Goal: Find specific page/section: Find specific page/section

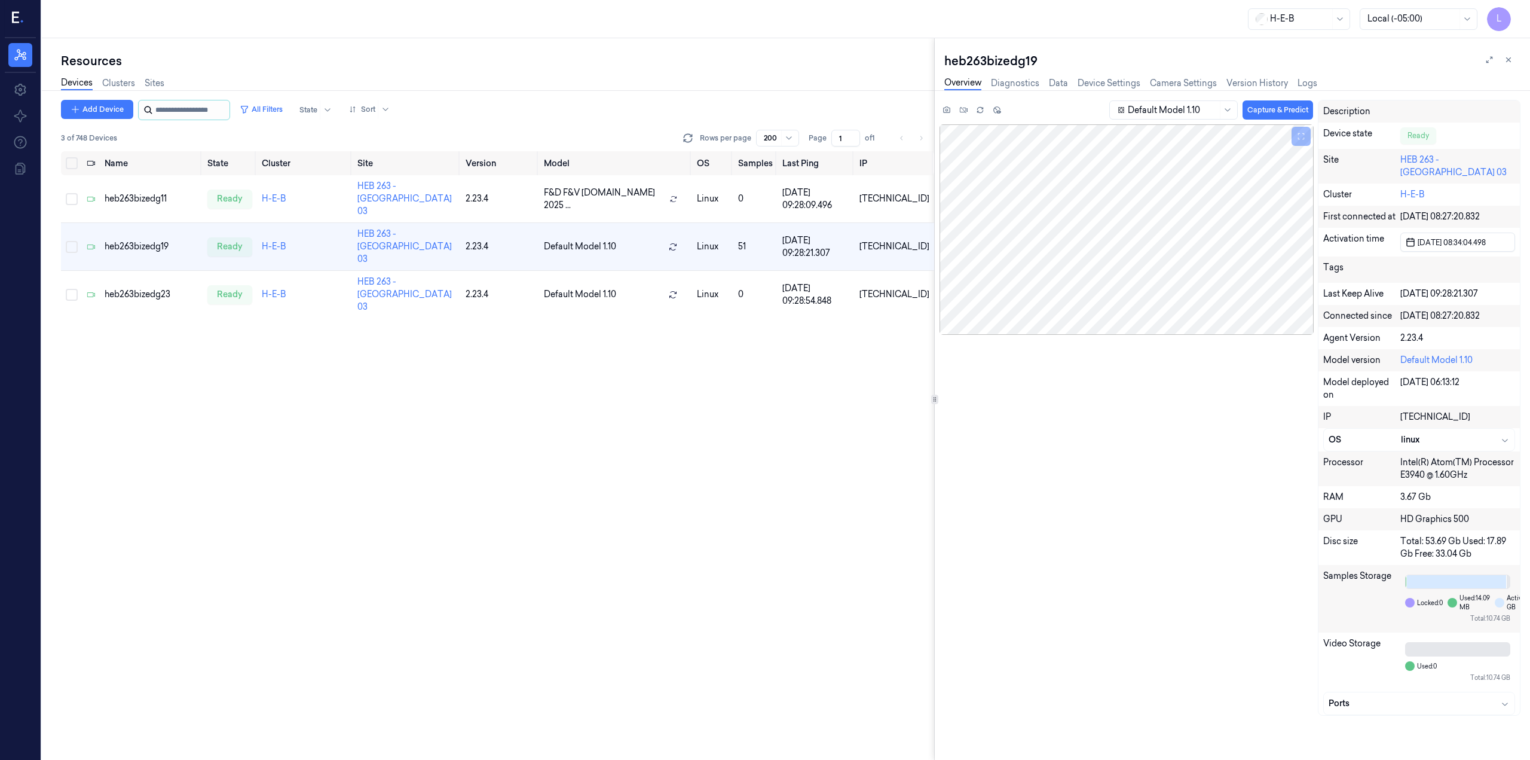
click at [168, 109] on input "string" at bounding box center [191, 109] width 72 height 19
click at [156, 83] on link "Sites" at bounding box center [155, 83] width 20 height 14
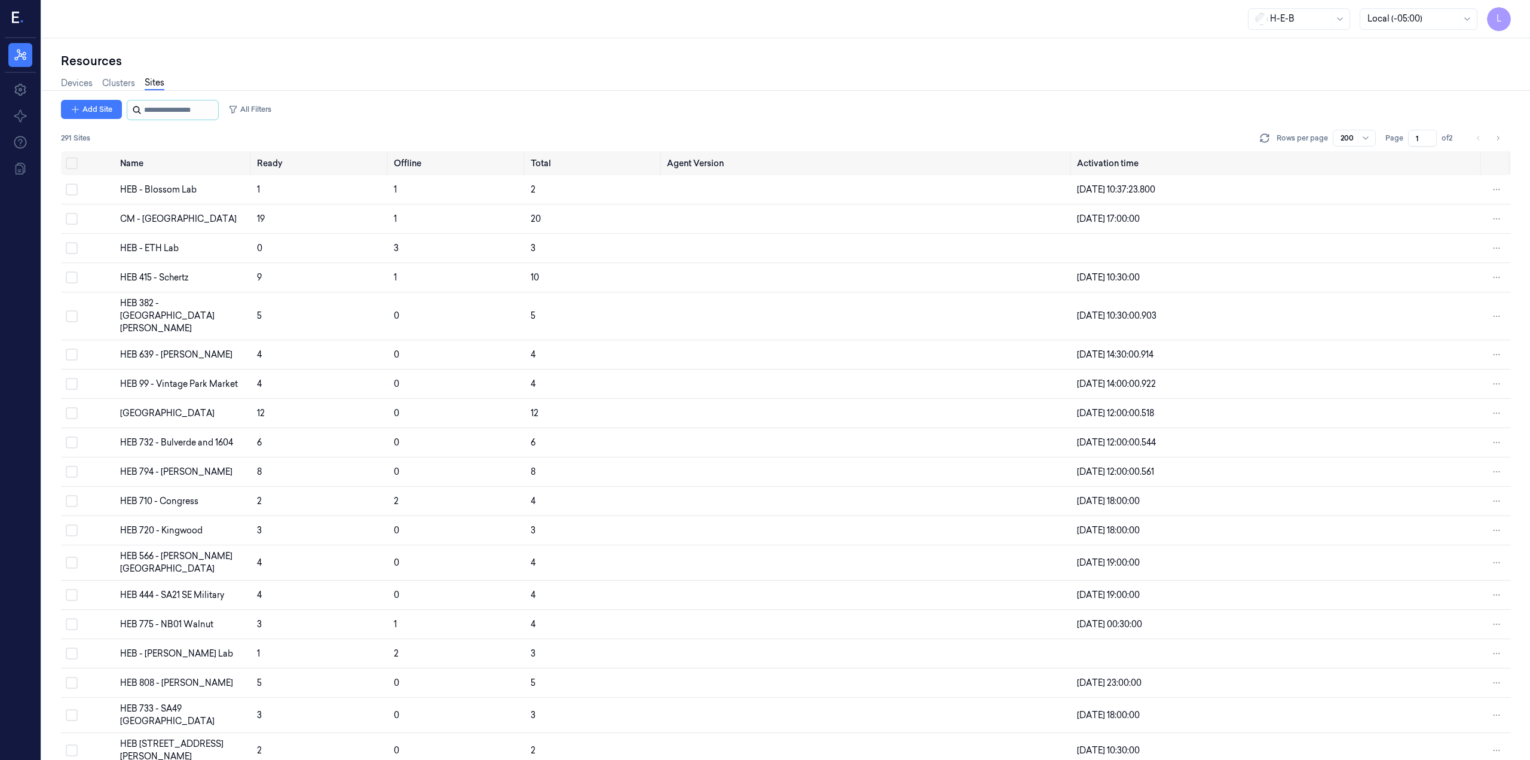
click at [172, 111] on input "string" at bounding box center [180, 109] width 72 height 19
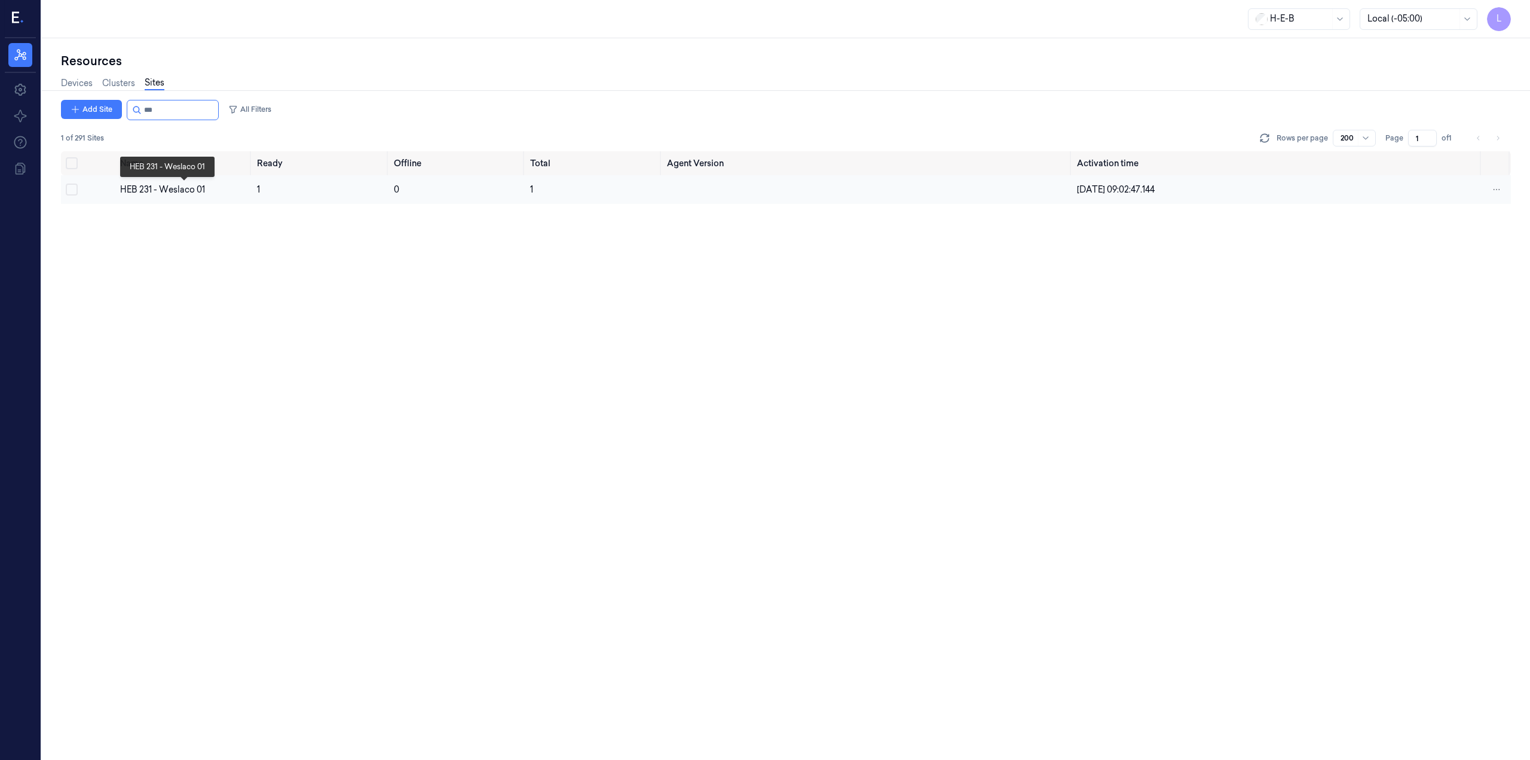
type input "***"
click at [177, 189] on div "HEB 231 - Weslaco 01" at bounding box center [183, 189] width 127 height 13
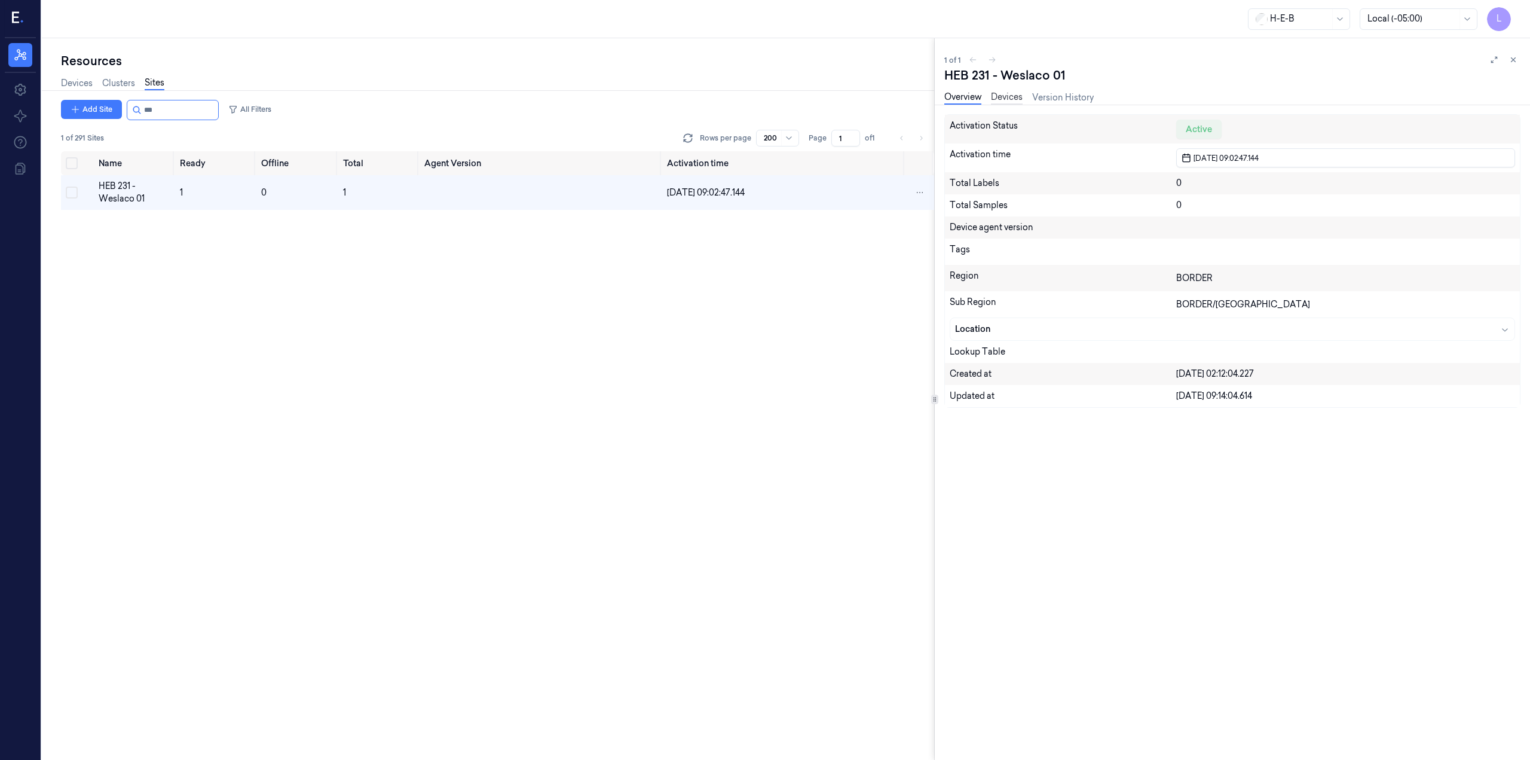
click at [1020, 97] on link "Devices" at bounding box center [1007, 98] width 32 height 14
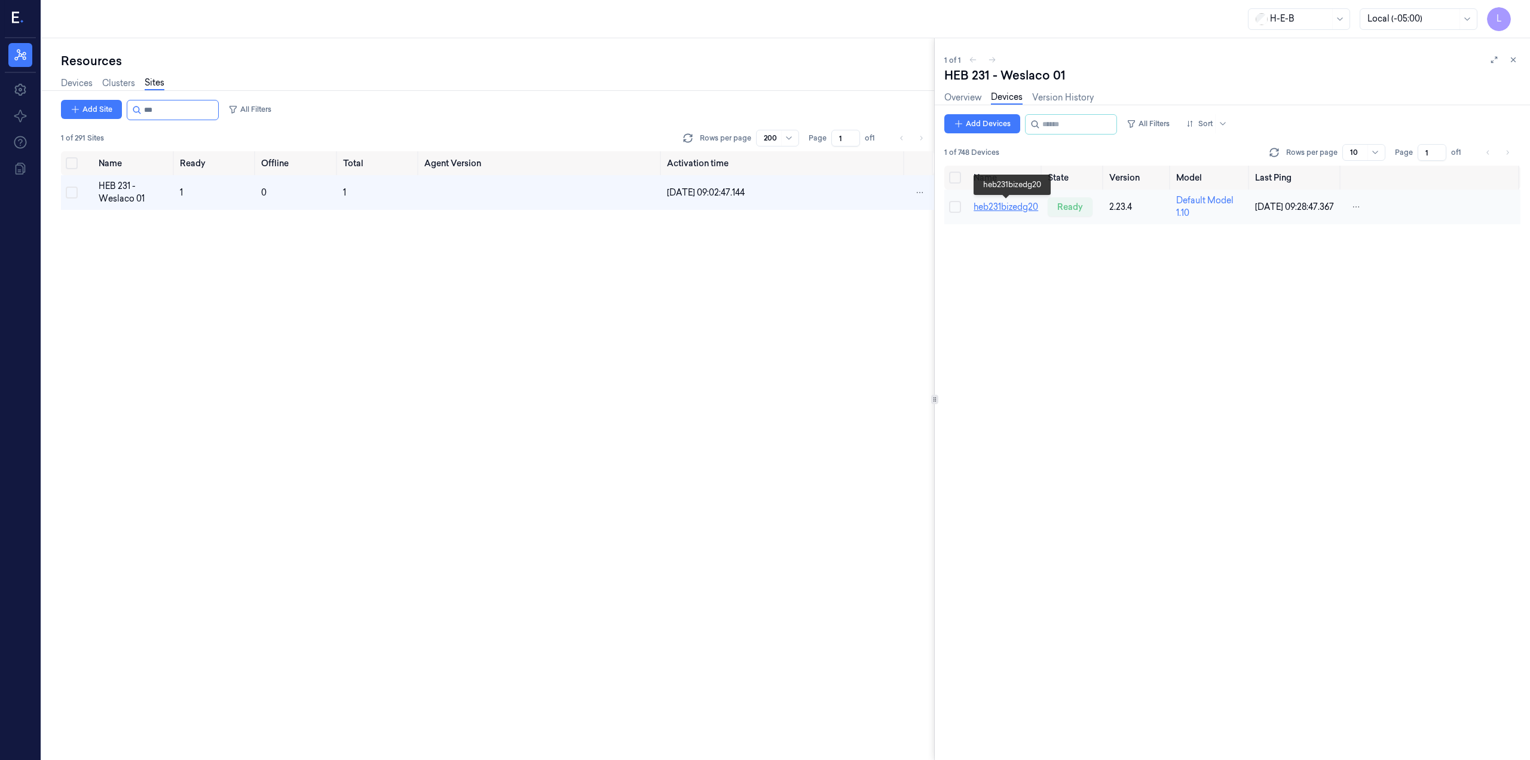
click at [1011, 206] on link "heb231bizedg20" at bounding box center [1006, 206] width 65 height 11
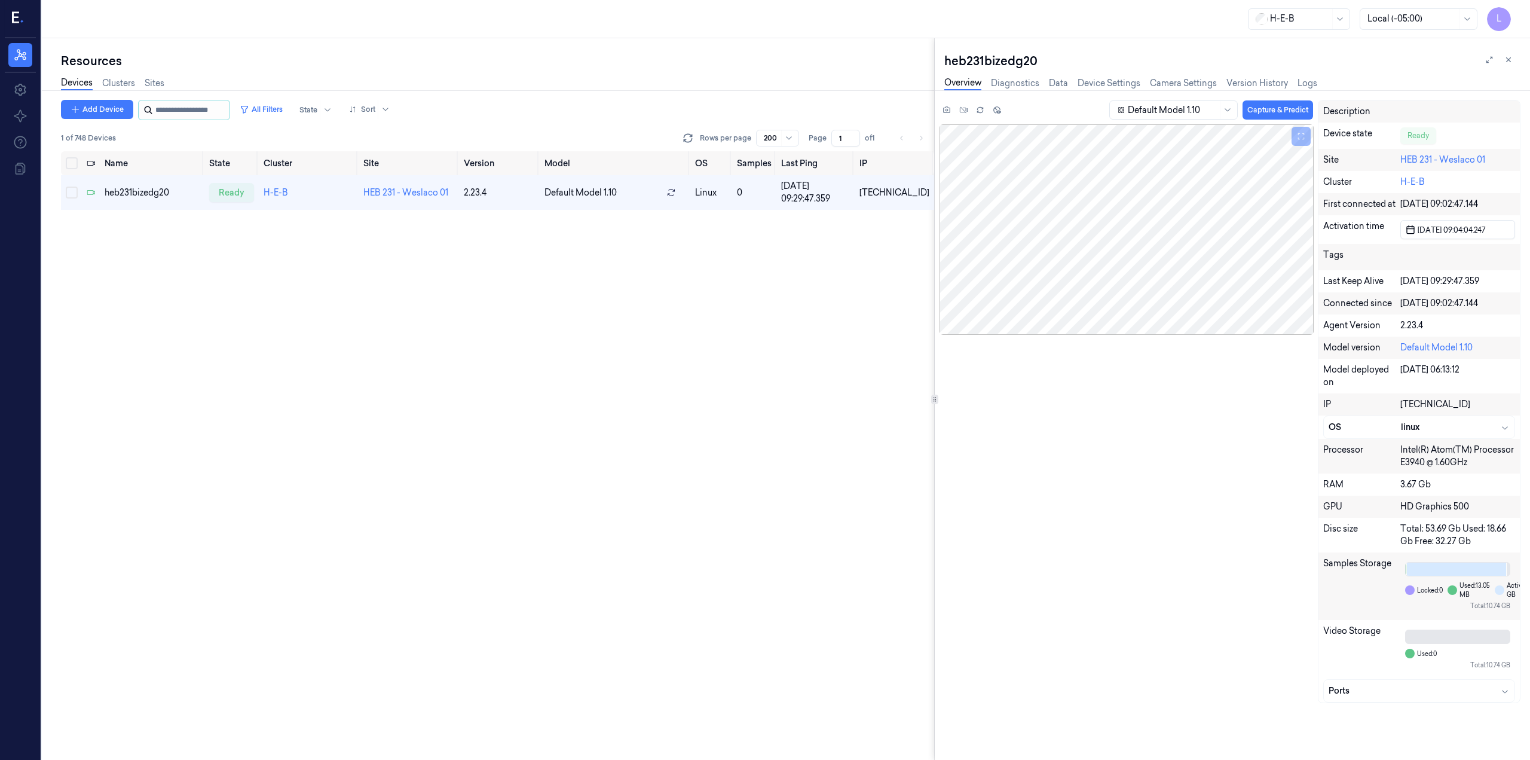
click at [223, 108] on input "string" at bounding box center [191, 109] width 72 height 19
click at [188, 114] on input "string" at bounding box center [191, 109] width 72 height 19
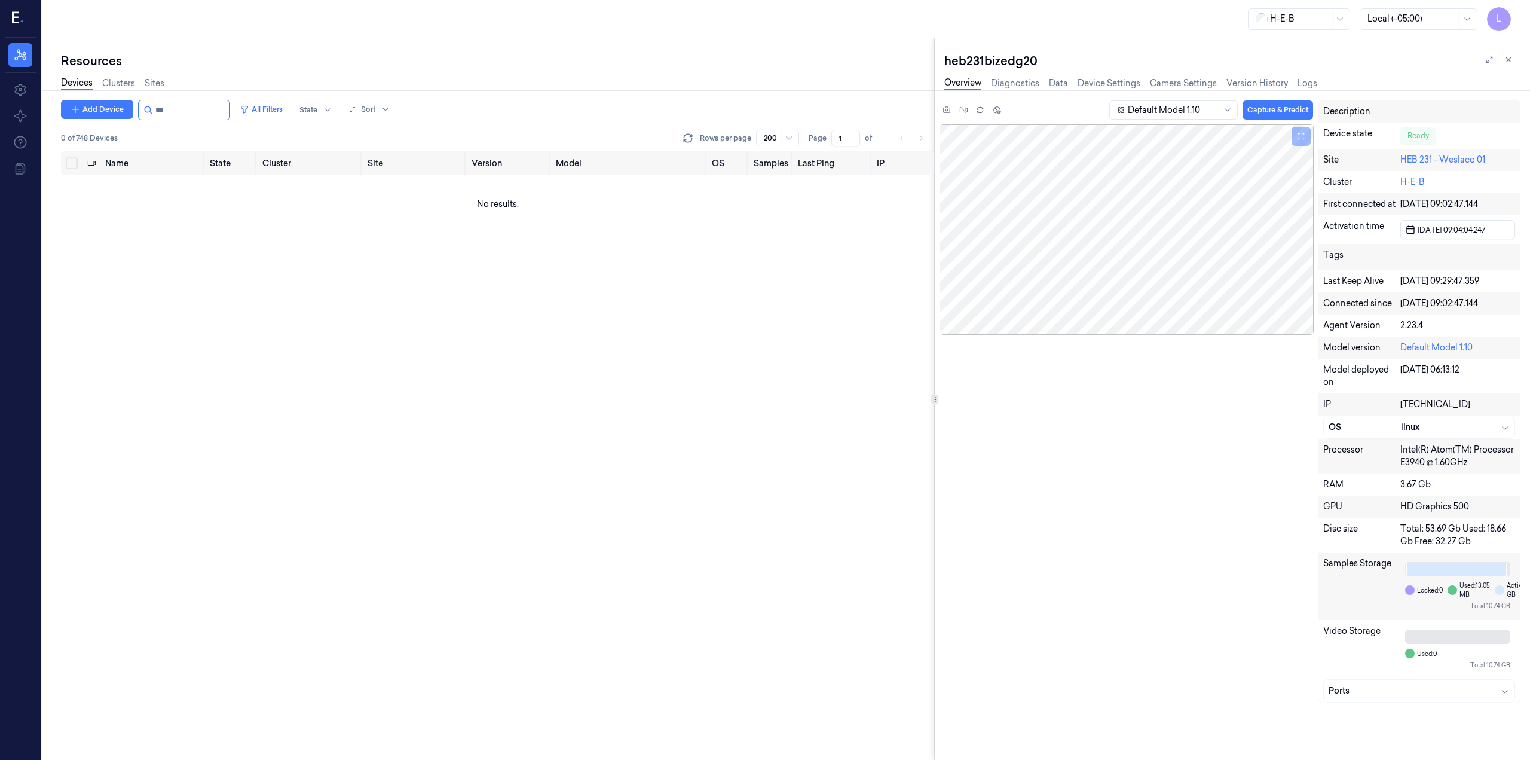
type input "***"
click at [164, 76] on div "Devices Clusters Sites" at bounding box center [112, 84] width 103 height 30
click at [161, 84] on link "Sites" at bounding box center [155, 83] width 20 height 14
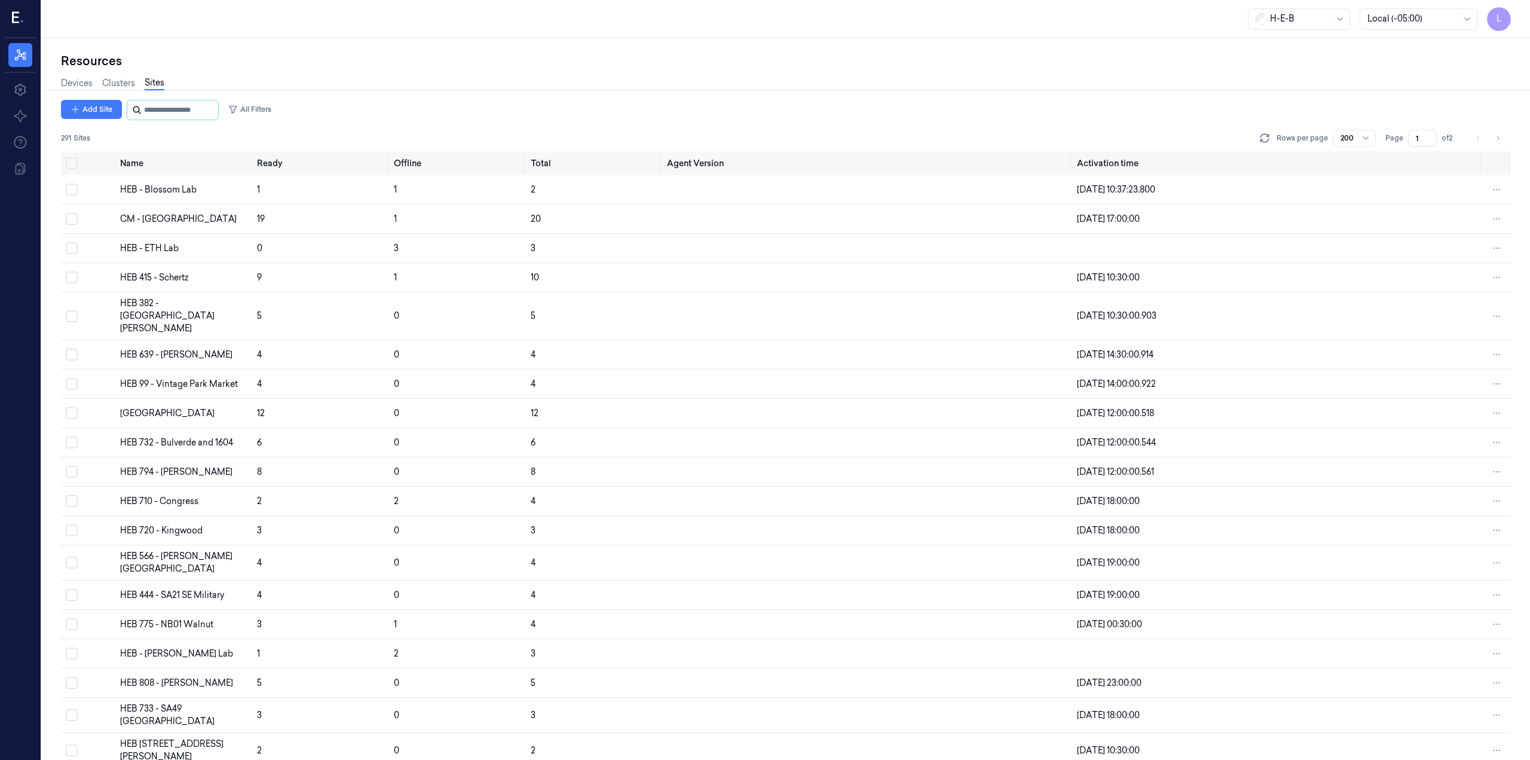
click at [179, 103] on input "string" at bounding box center [180, 109] width 72 height 19
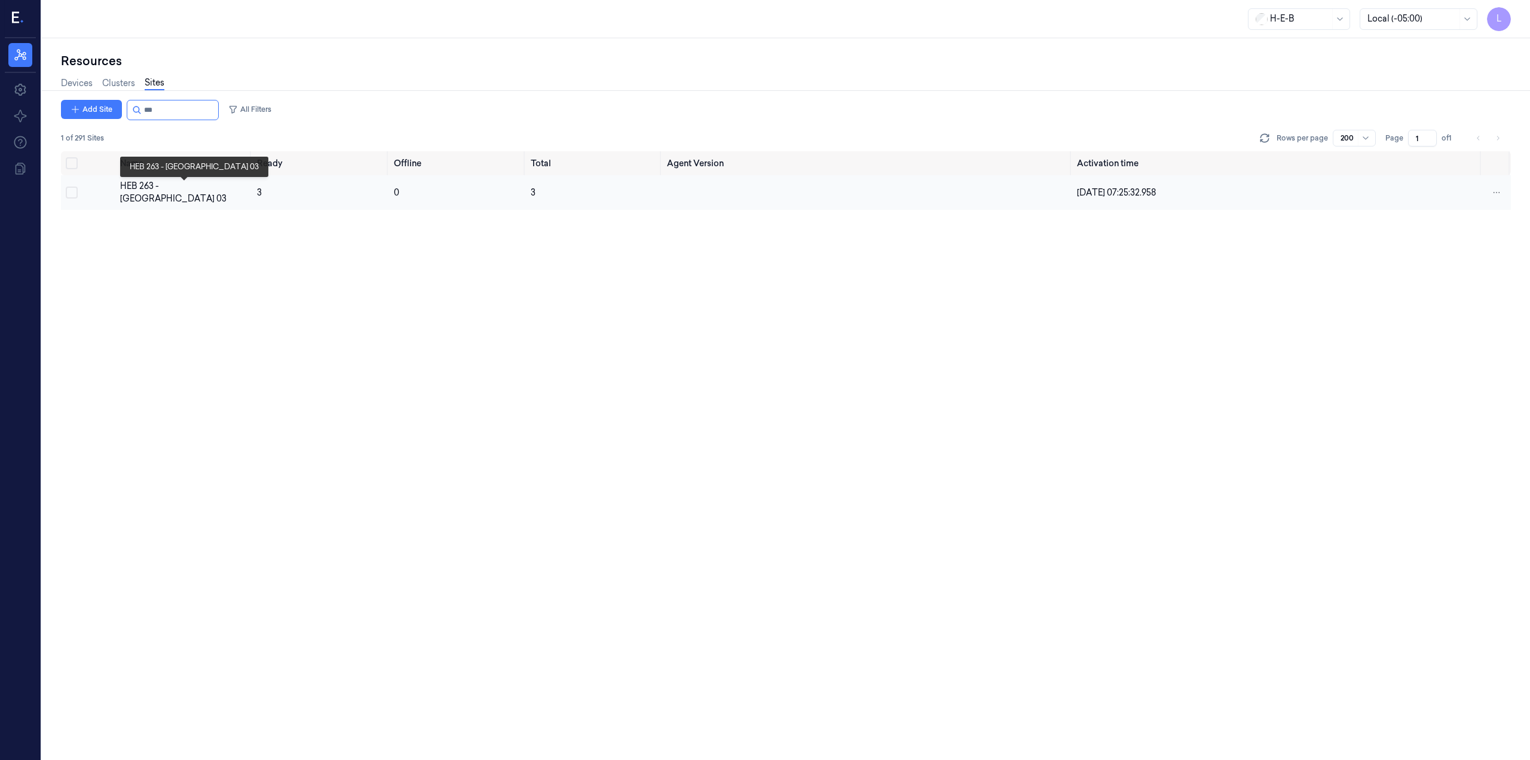
type input "***"
click at [177, 186] on div "HEB 263 - [GEOGRAPHIC_DATA] 03" at bounding box center [183, 192] width 127 height 25
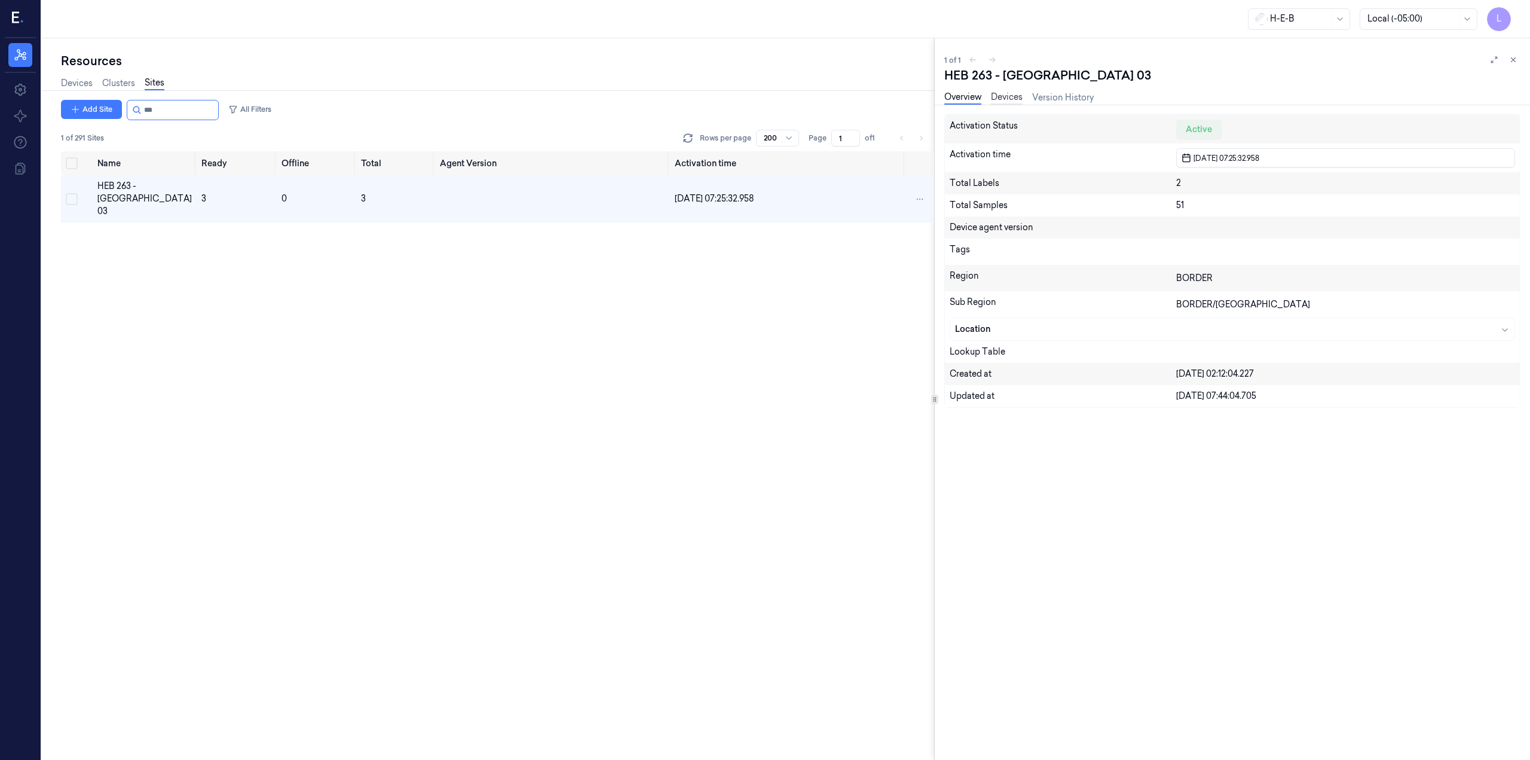
click at [1018, 96] on link "Devices" at bounding box center [1007, 98] width 32 height 14
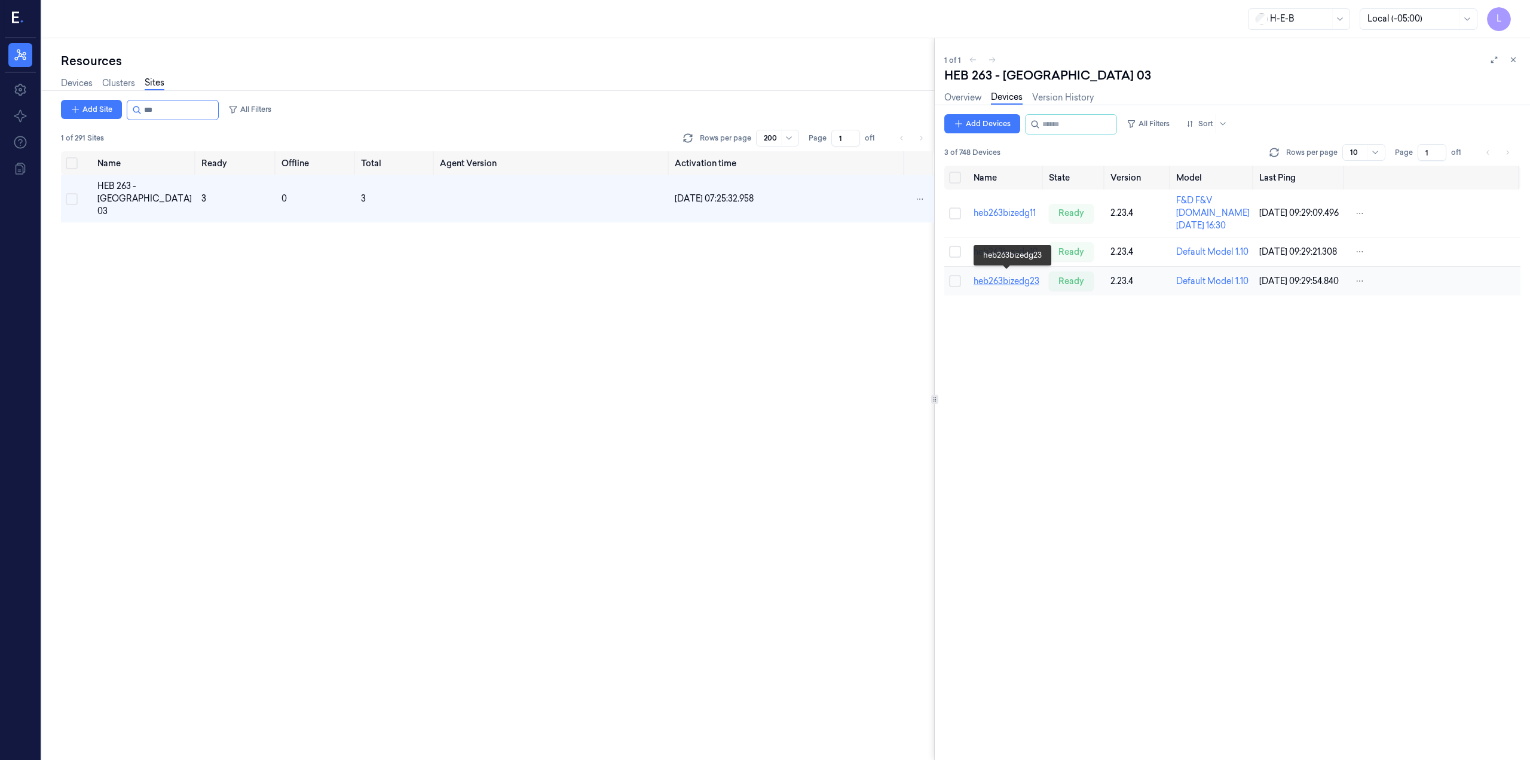
click at [1018, 276] on link "heb263bizedg23" at bounding box center [1007, 281] width 66 height 11
